Goal: Task Accomplishment & Management: Manage account settings

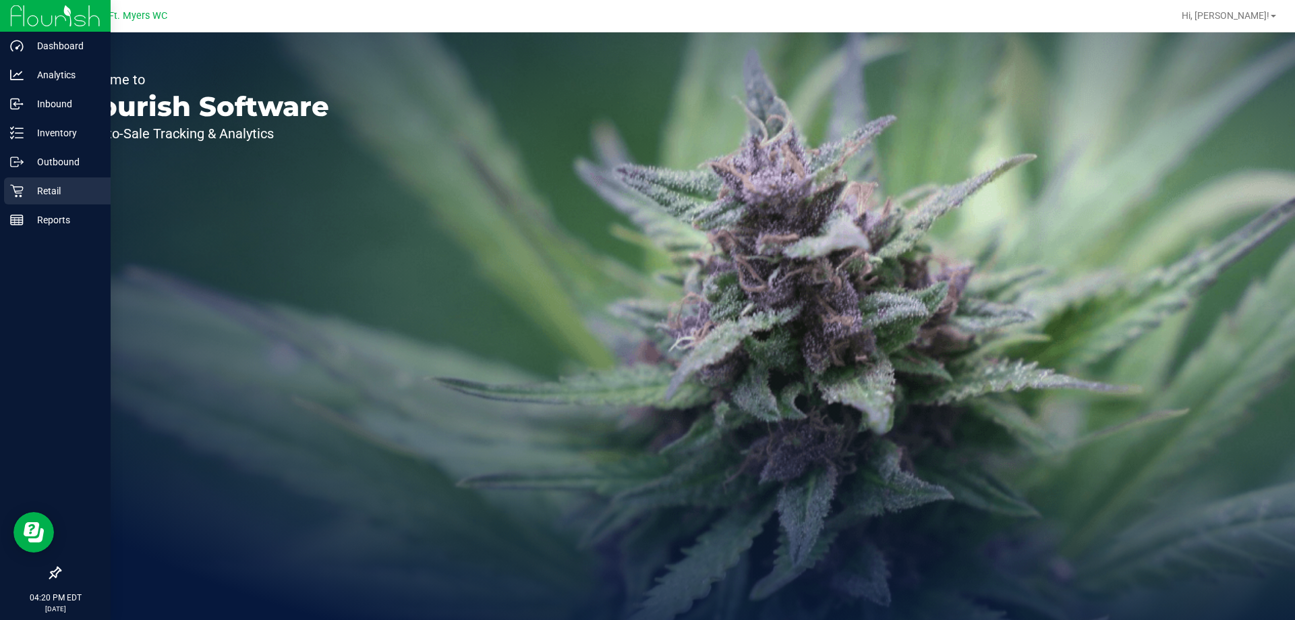
click at [39, 188] on p "Retail" at bounding box center [64, 191] width 81 height 16
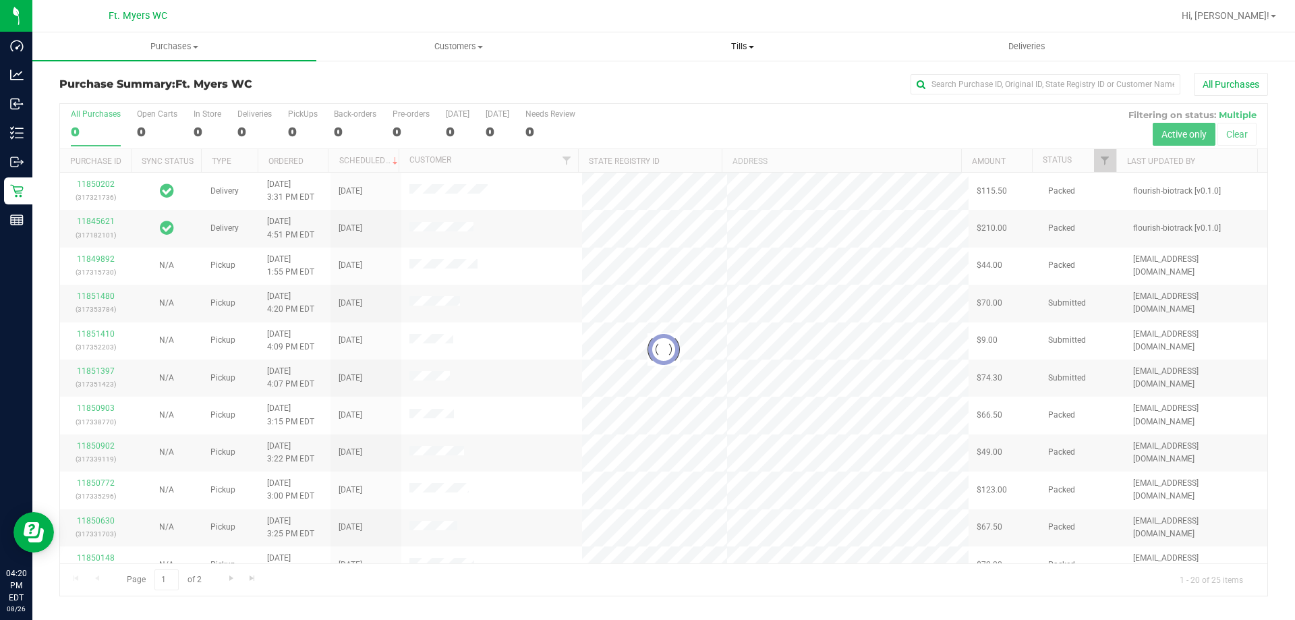
click at [733, 51] on span "Tills" at bounding box center [742, 46] width 283 height 12
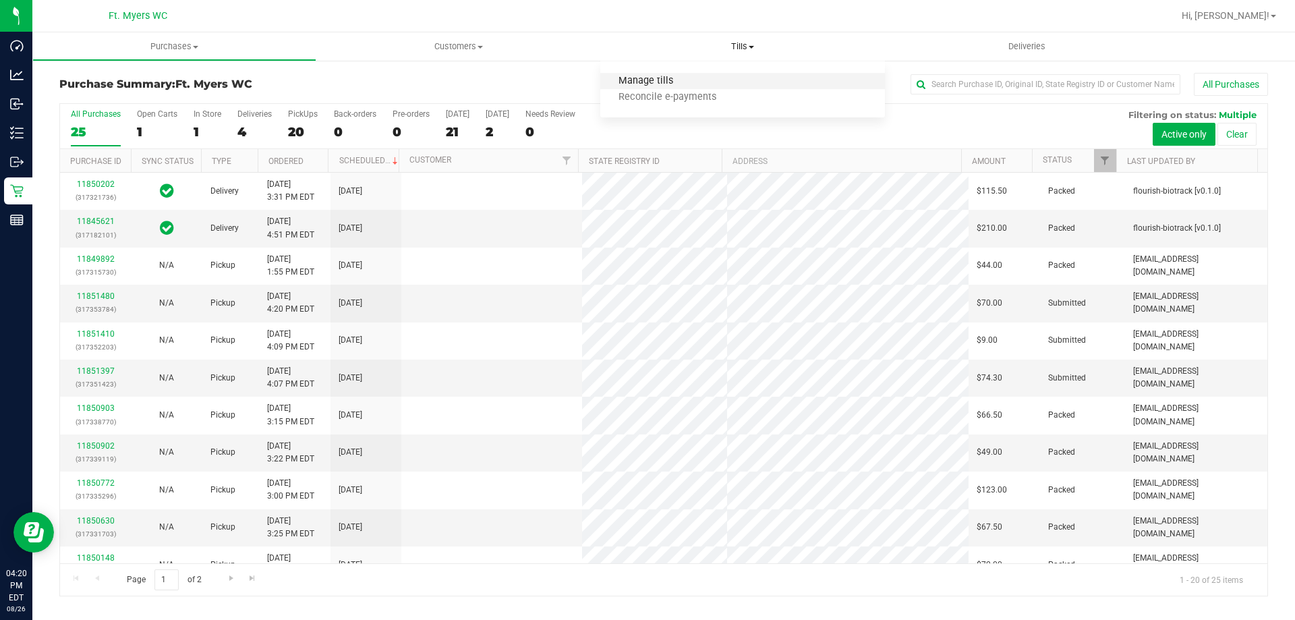
click at [672, 81] on span "Manage tills" at bounding box center [645, 81] width 91 height 11
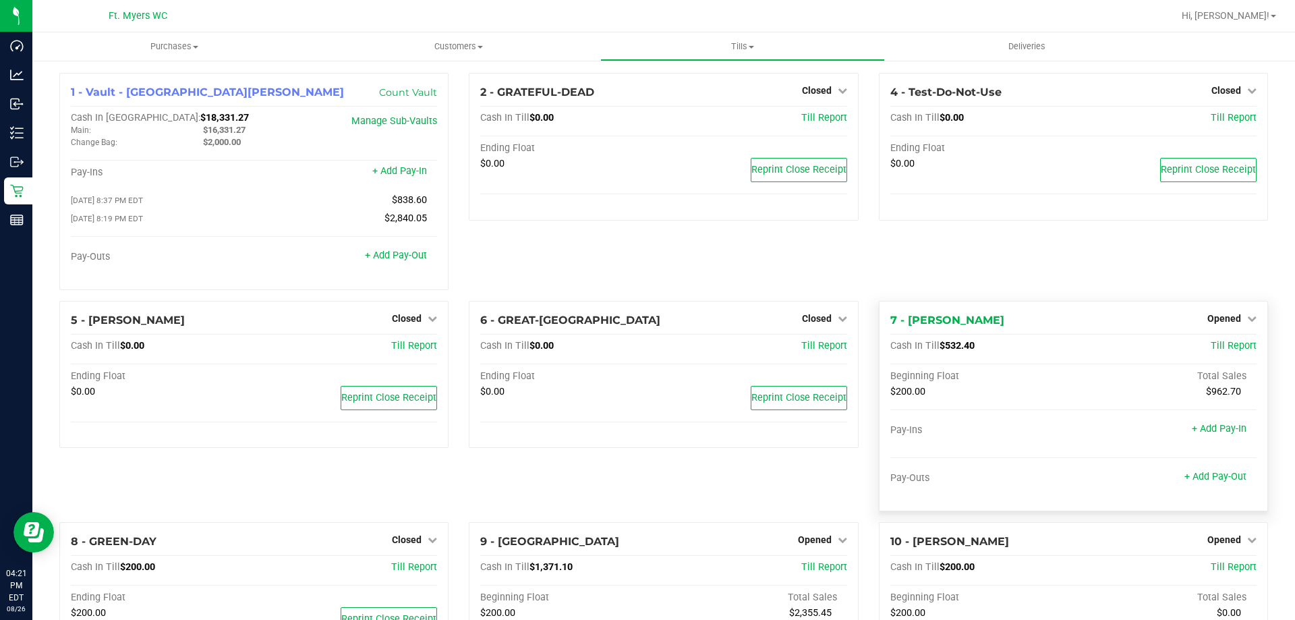
scroll to position [135, 0]
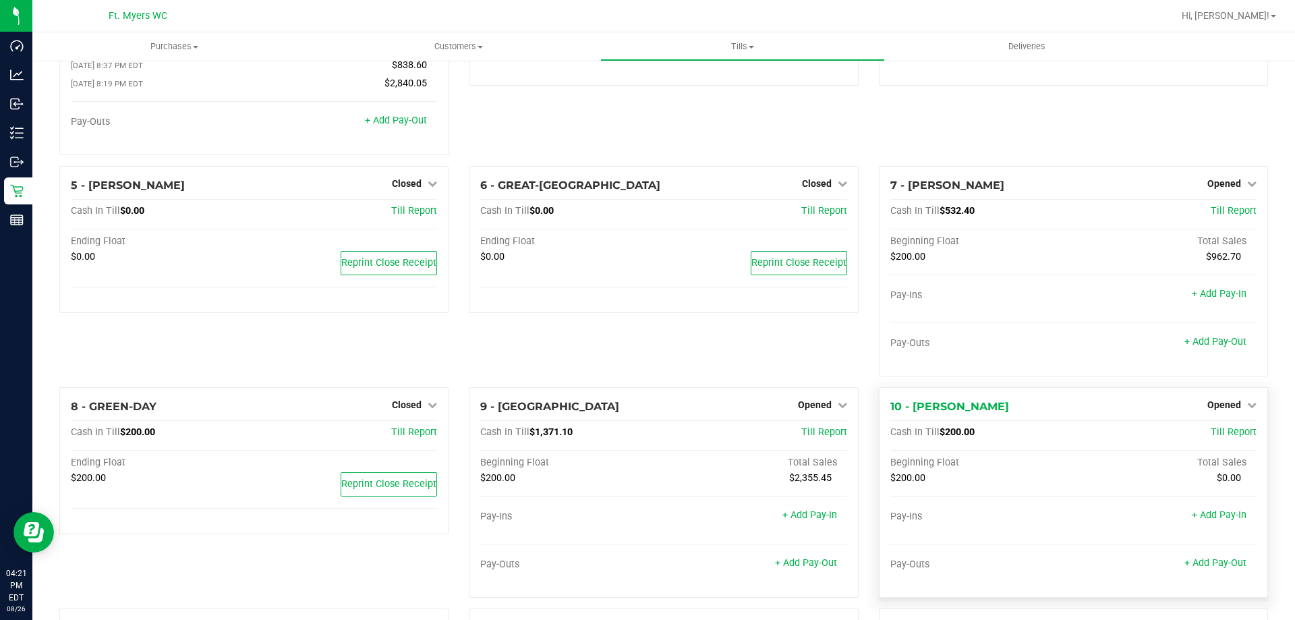
click at [1219, 415] on div "10 - [PERSON_NAME] Opened Close Till" at bounding box center [1073, 407] width 366 height 16
click at [1217, 402] on span "Opened" at bounding box center [1224, 404] width 34 height 11
click at [1227, 431] on link "Close Till" at bounding box center [1225, 432] width 36 height 11
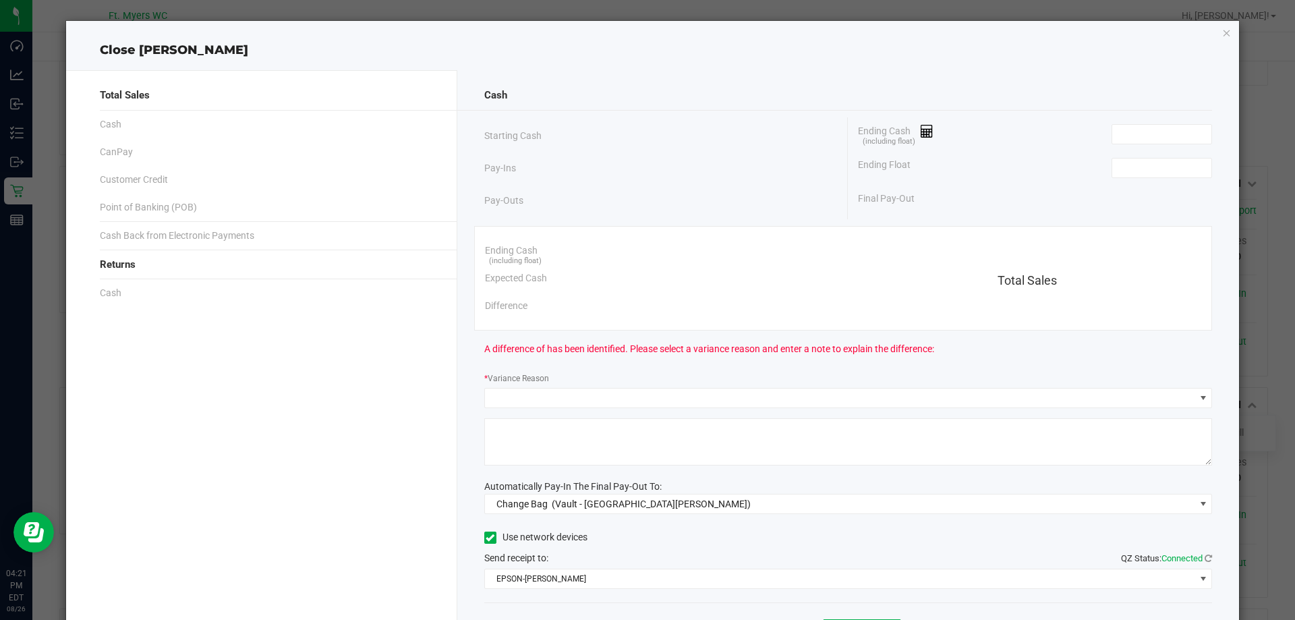
click at [1149, 146] on div "Ending Cash (including float)" at bounding box center [1035, 134] width 354 height 34
click at [1146, 132] on input at bounding box center [1161, 134] width 99 height 19
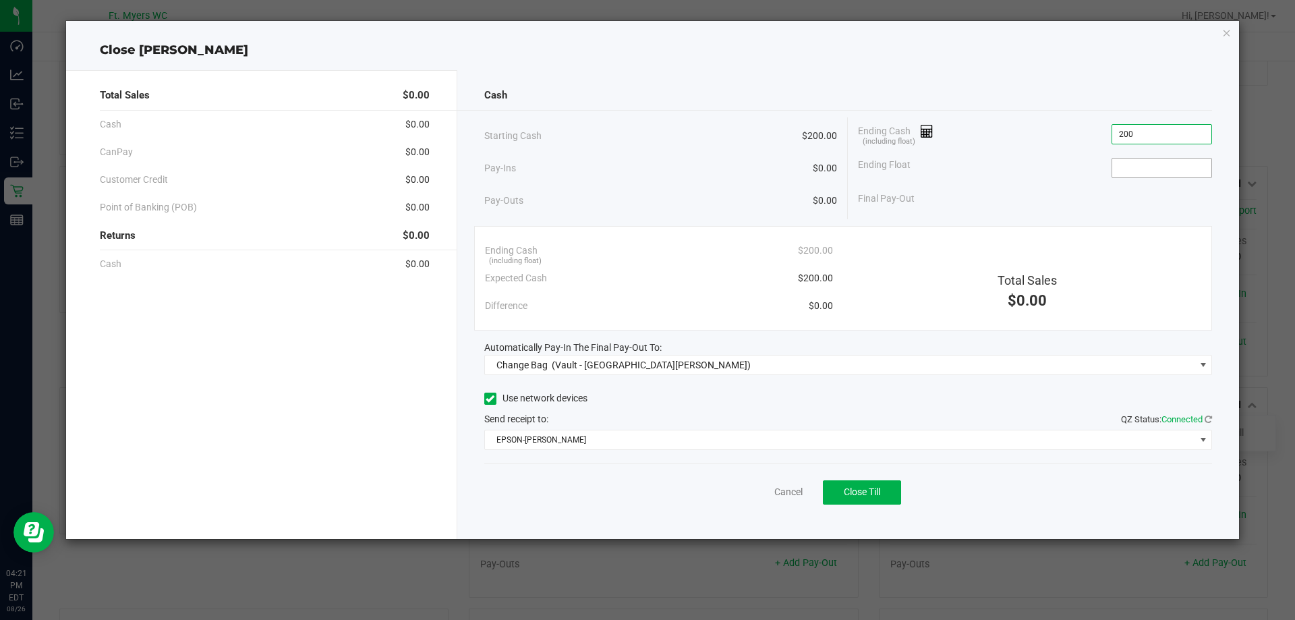
type input "$200.00"
click at [1136, 165] on input at bounding box center [1161, 167] width 99 height 19
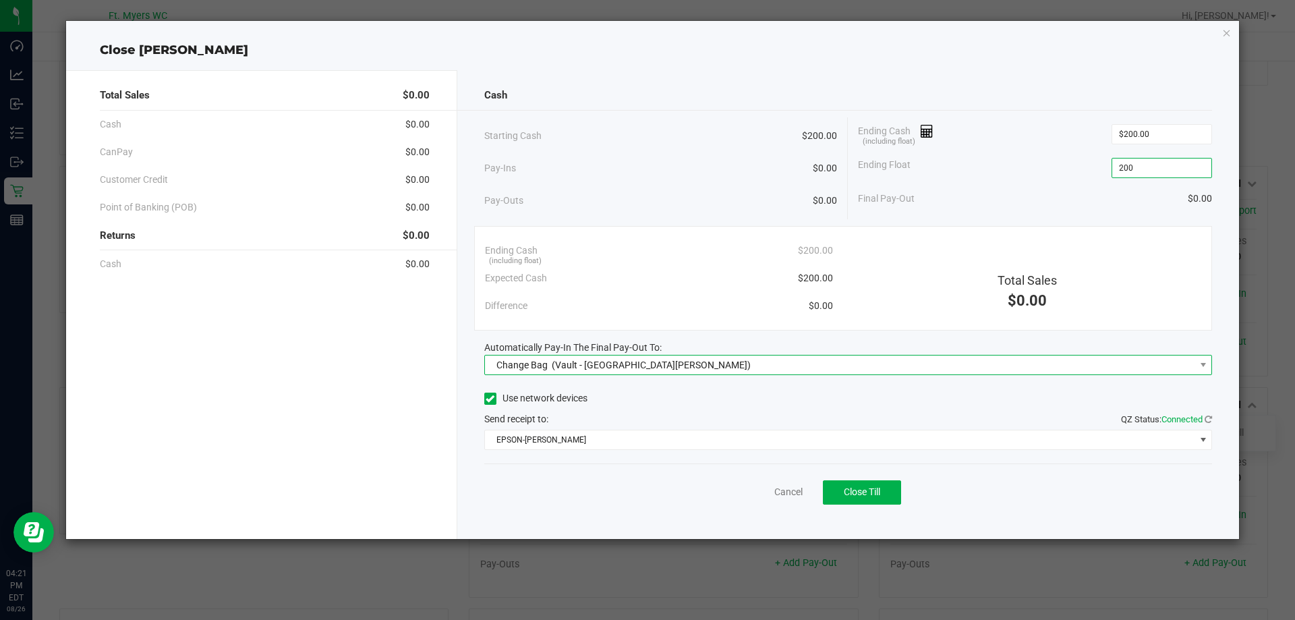
type input "$200.00"
click at [734, 362] on span "Change Bag (Vault - [GEOGRAPHIC_DATA][PERSON_NAME])" at bounding box center [840, 364] width 710 height 19
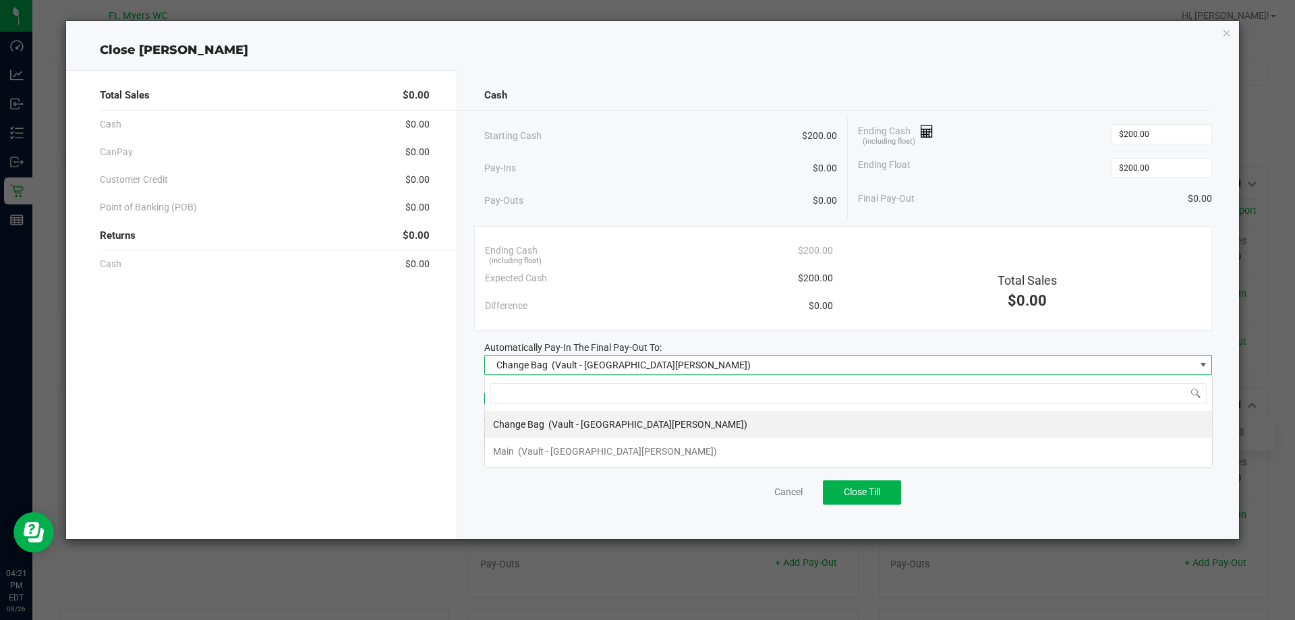
scroll to position [20, 728]
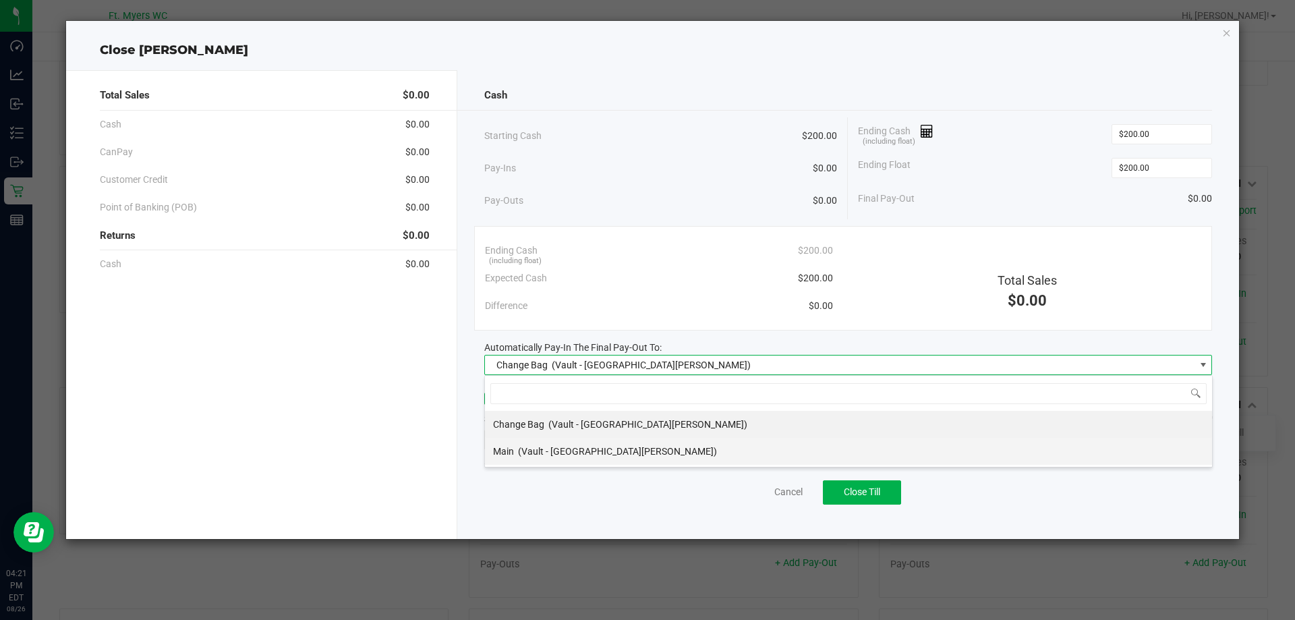
click at [610, 452] on li "Main (Vault - [GEOGRAPHIC_DATA][PERSON_NAME])" at bounding box center [848, 451] width 727 height 27
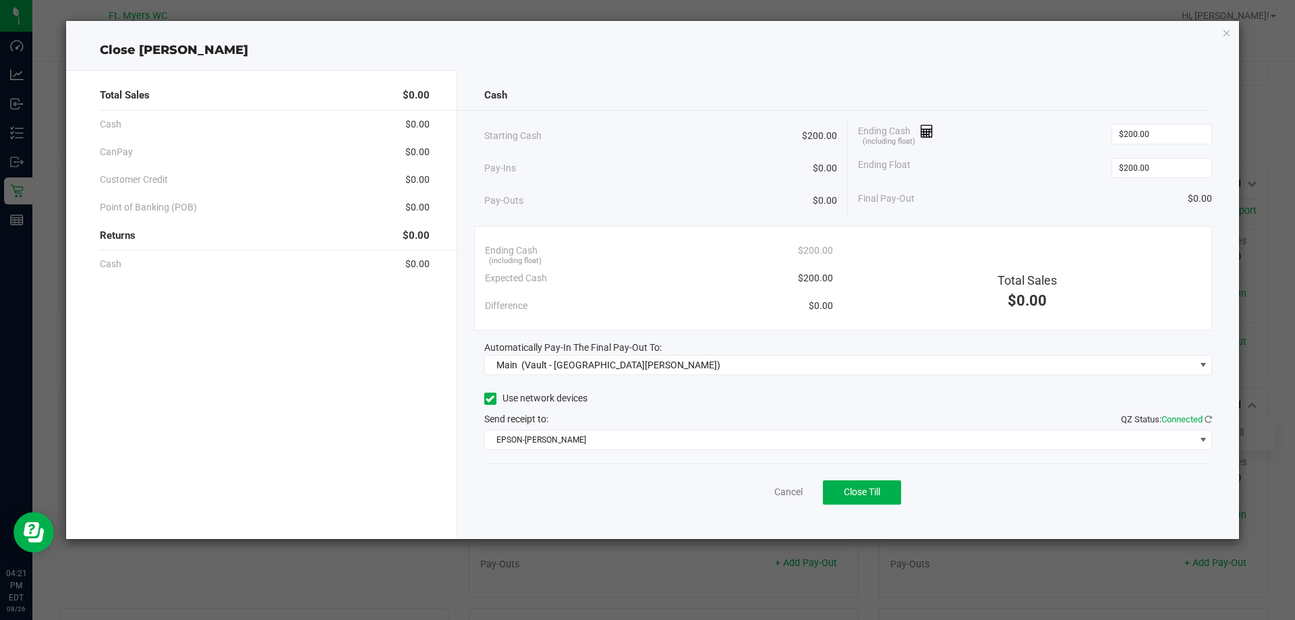
click at [605, 427] on div "Use network devices Send receipt to: QZ Status: Connected EPSON-[PERSON_NAME]" at bounding box center [848, 418] width 728 height 61
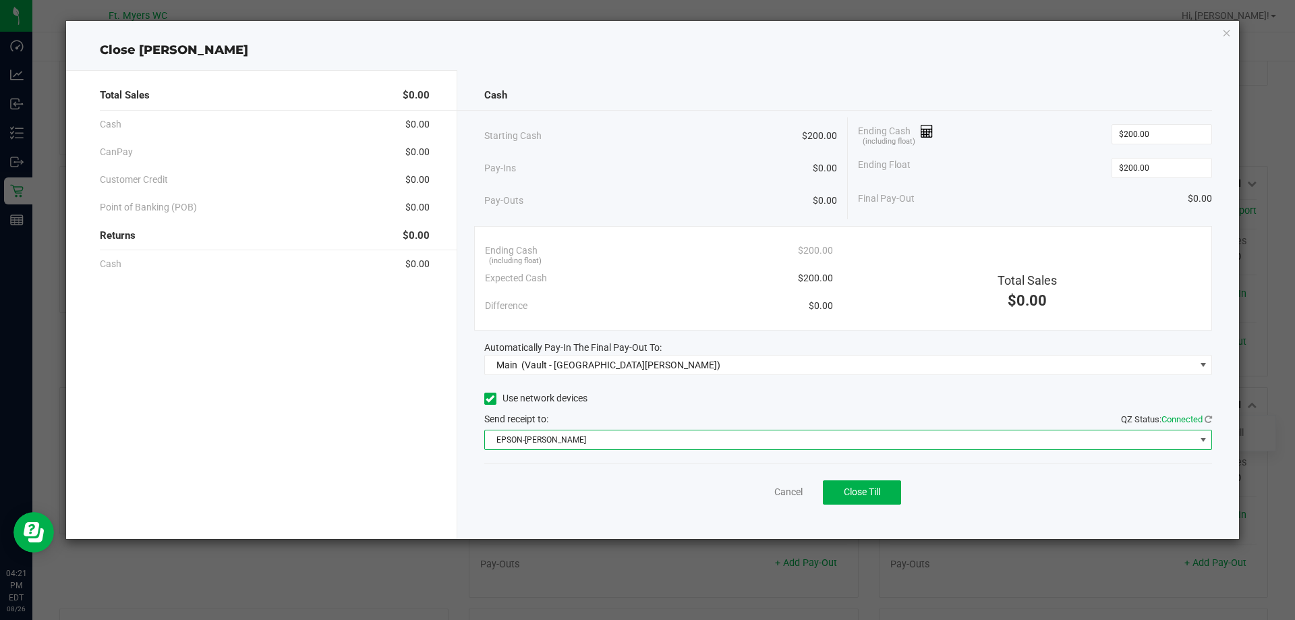
click at [603, 446] on span "EPSON-[PERSON_NAME]" at bounding box center [840, 439] width 710 height 19
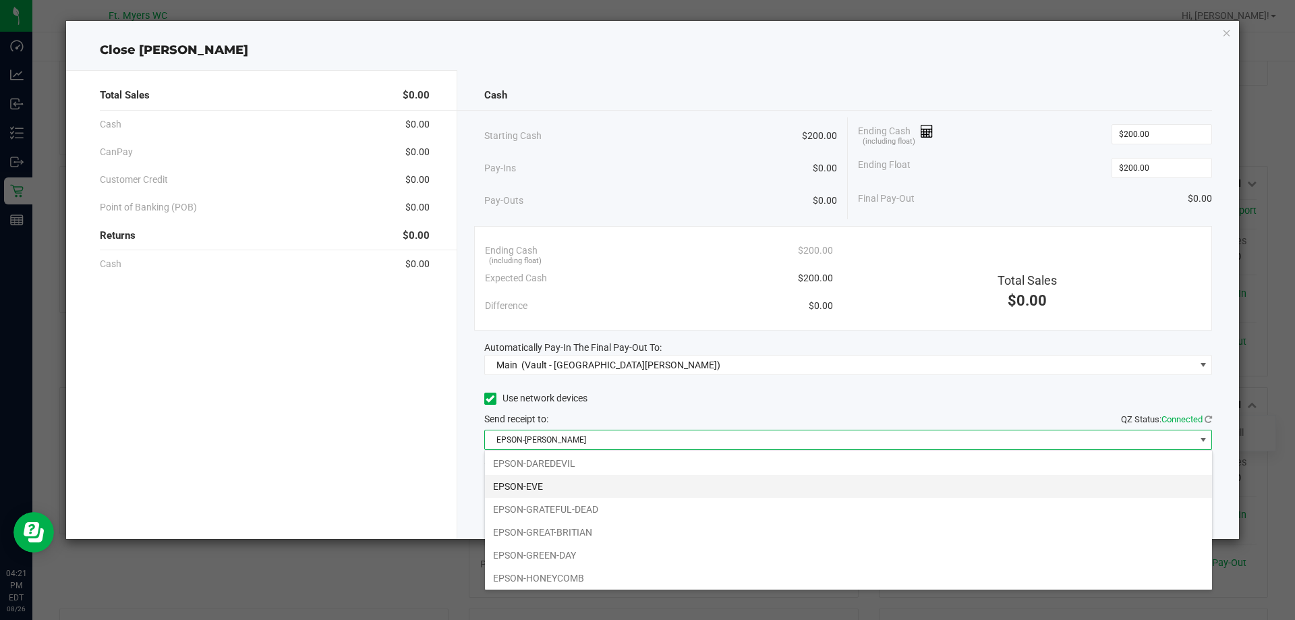
scroll to position [94, 0]
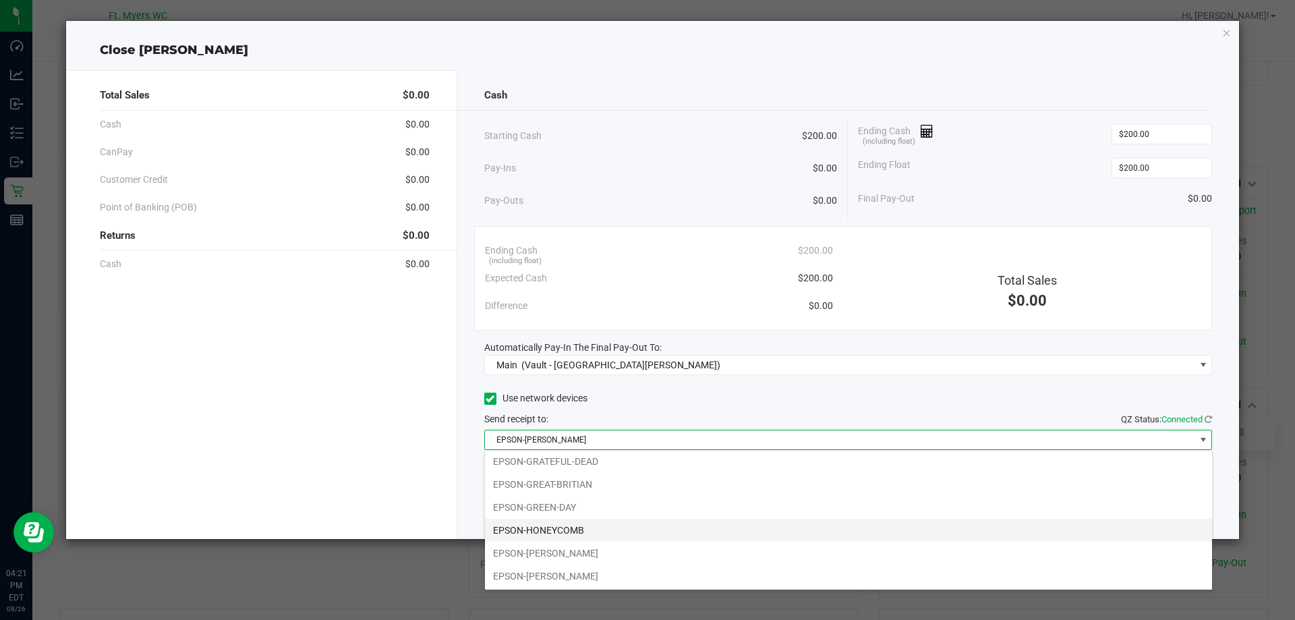
click at [579, 529] on li "EPSON-HONEYCOMB" at bounding box center [848, 530] width 727 height 23
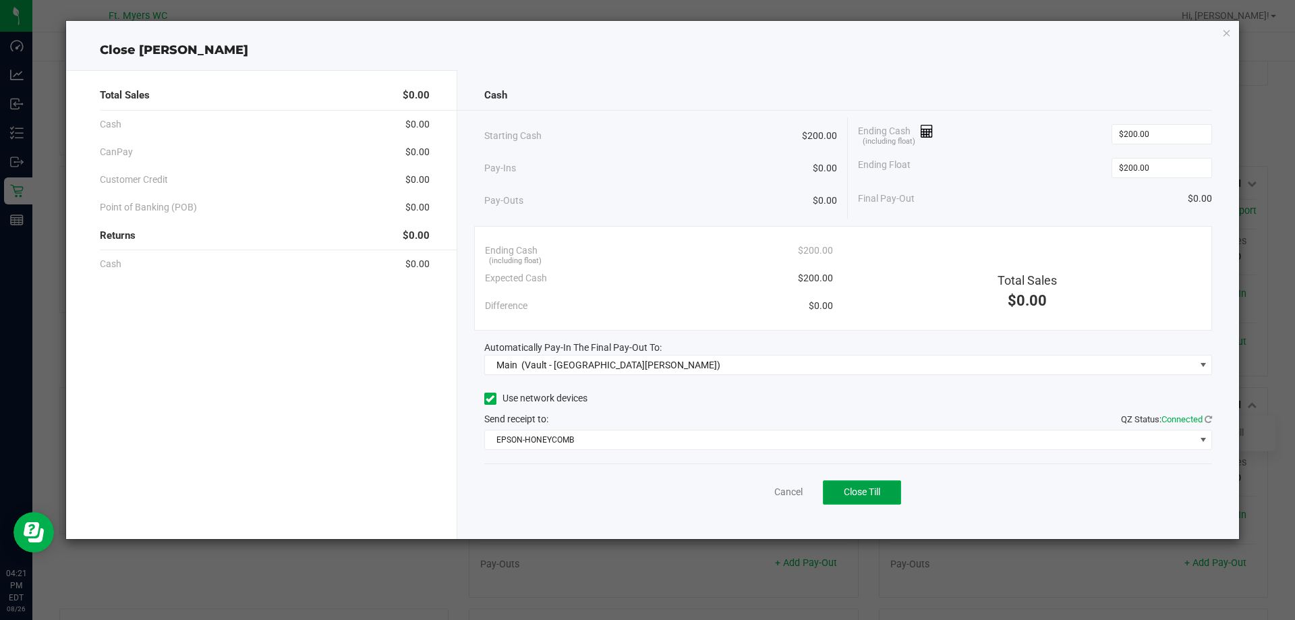
click at [844, 486] on span "Close Till" at bounding box center [862, 491] width 36 height 11
click at [1226, 31] on icon "button" at bounding box center [1226, 32] width 9 height 16
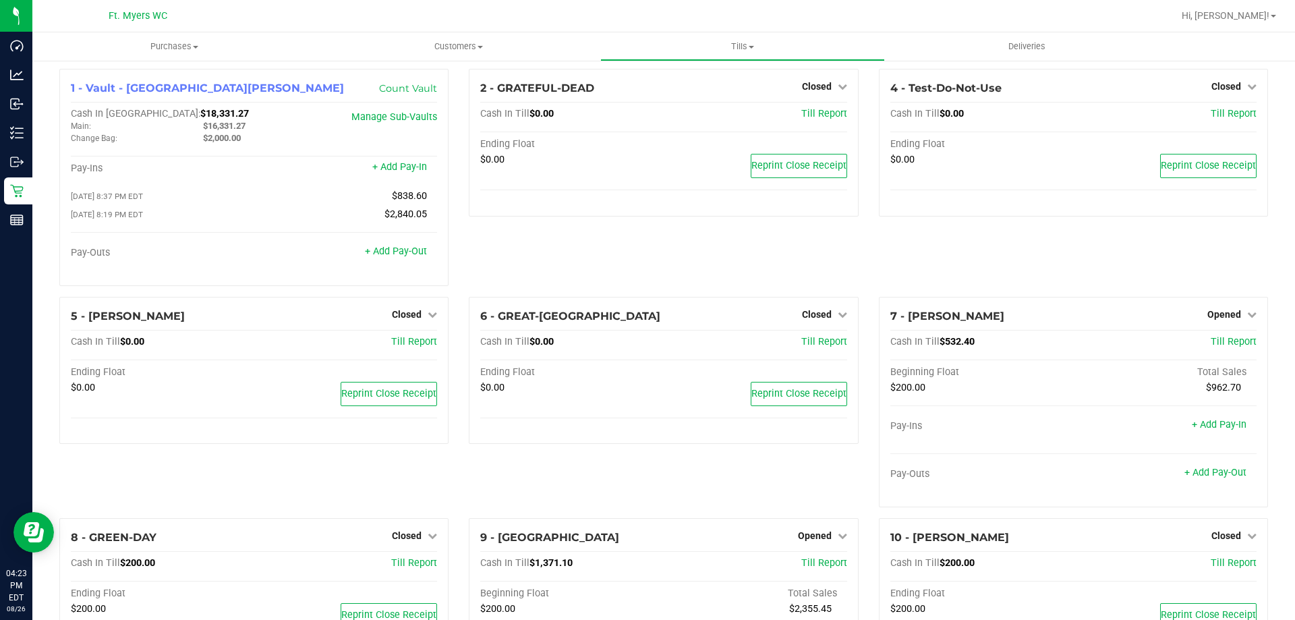
scroll to position [0, 0]
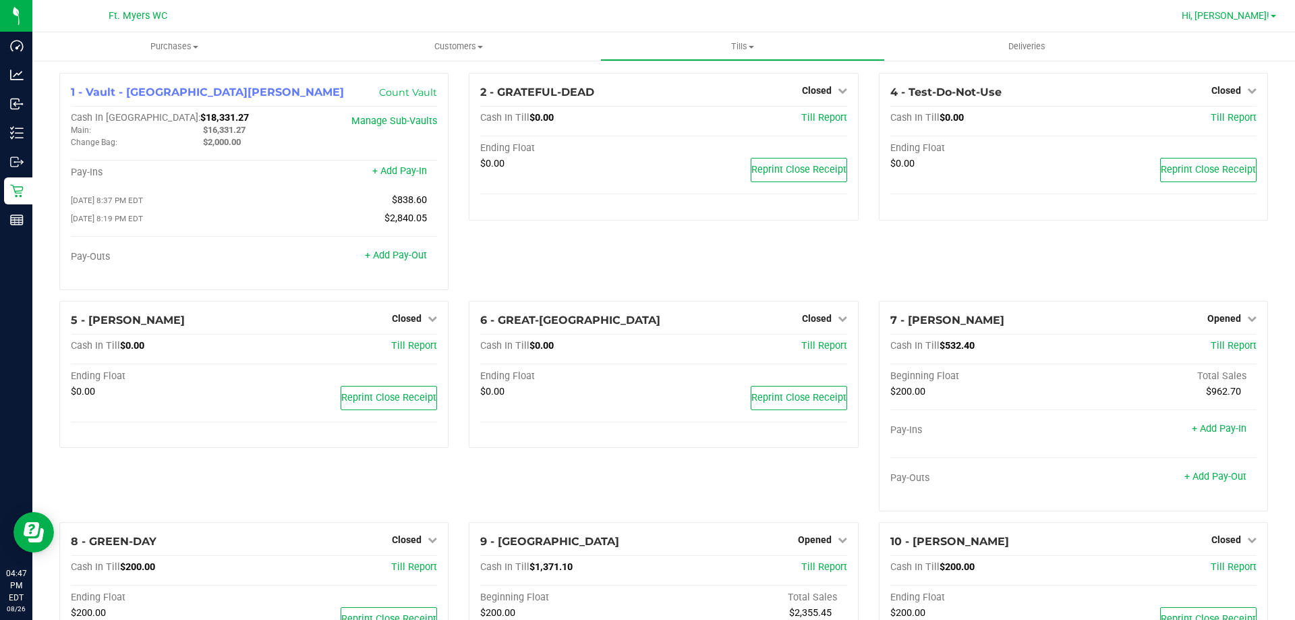
click at [1257, 21] on span "Hi, [PERSON_NAME]!" at bounding box center [1226, 15] width 88 height 11
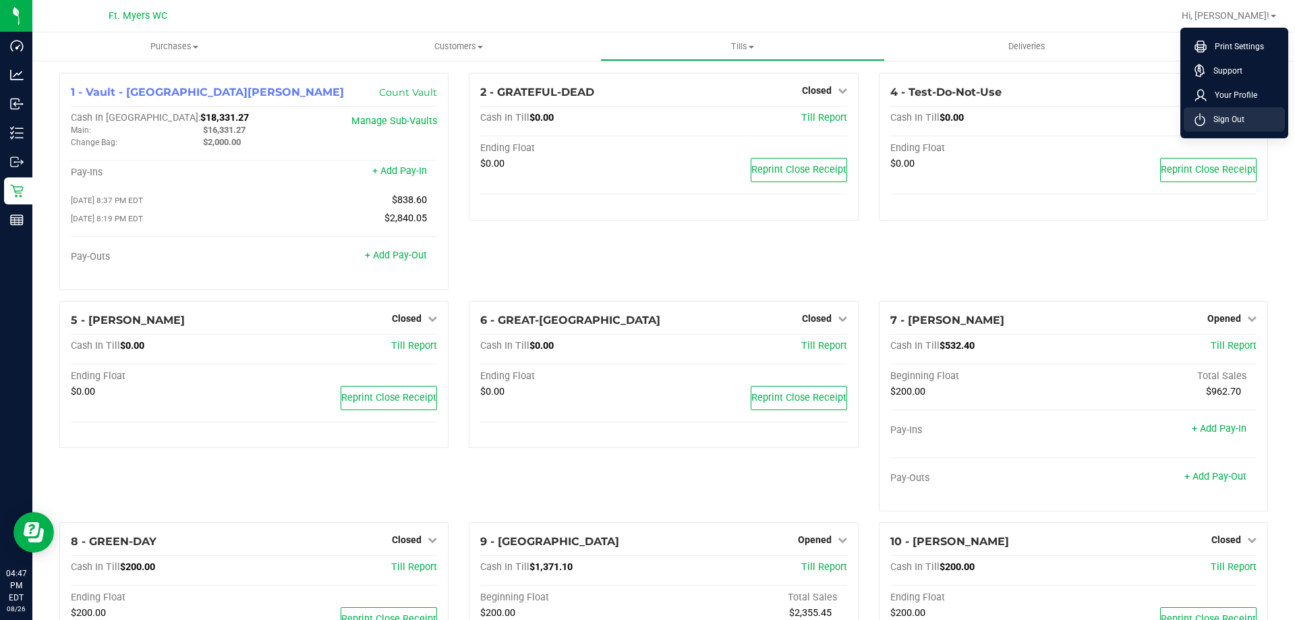
click at [1241, 121] on span "Sign Out" at bounding box center [1224, 119] width 39 height 13
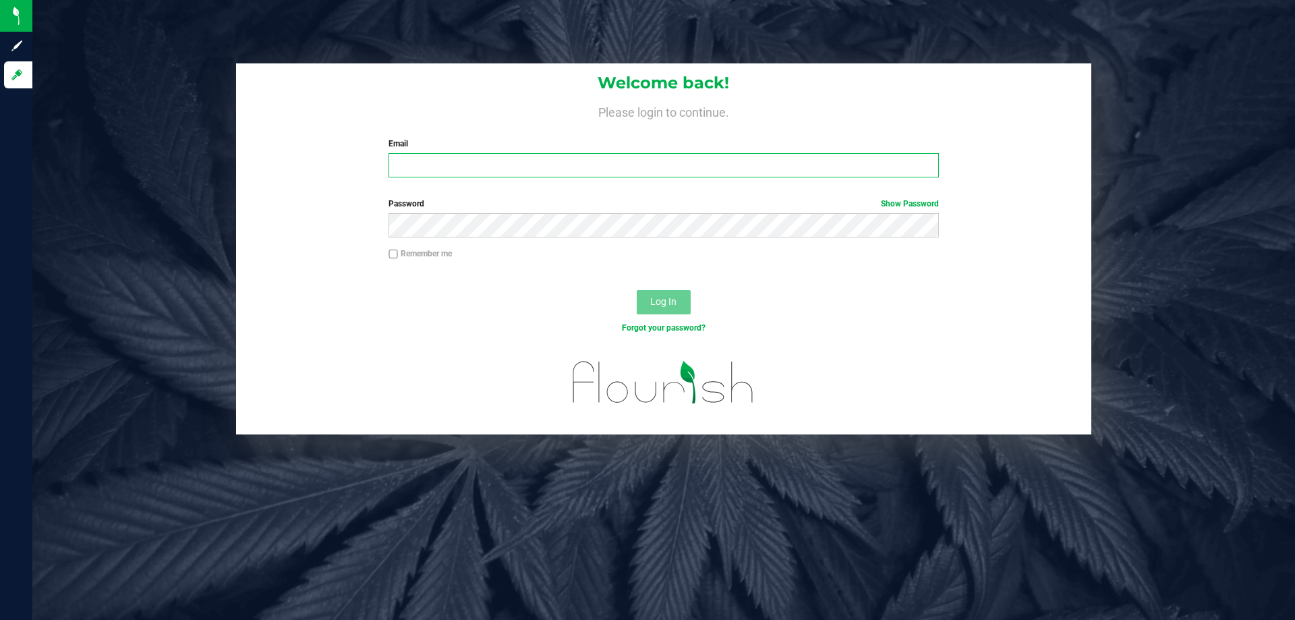
click at [618, 173] on input "Email" at bounding box center [663, 165] width 550 height 24
type input "[EMAIL_ADDRESS][DOMAIN_NAME]"
click at [637, 290] on button "Log In" at bounding box center [664, 302] width 54 height 24
